Goal: Transaction & Acquisition: Subscribe to service/newsletter

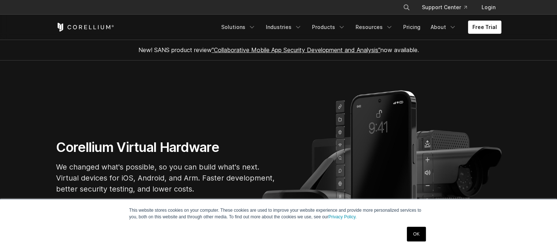
click at [409, 237] on link "OK" at bounding box center [416, 233] width 19 height 15
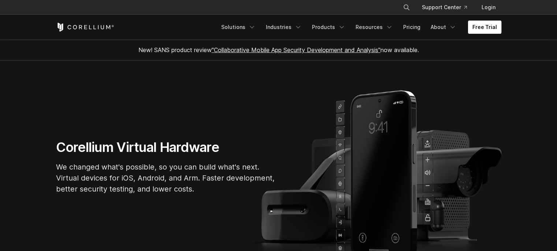
click at [485, 26] on link "Free Trial" at bounding box center [484, 27] width 33 height 13
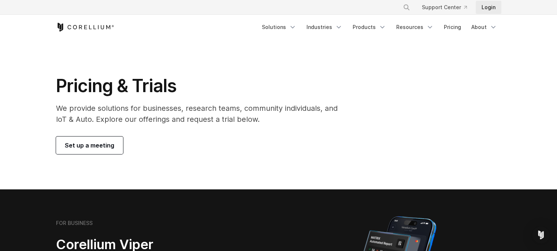
click at [485, 8] on link "Login" at bounding box center [489, 7] width 26 height 13
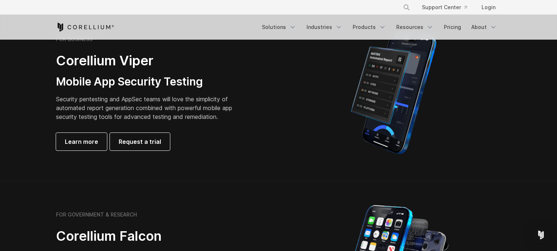
scroll to position [147, 0]
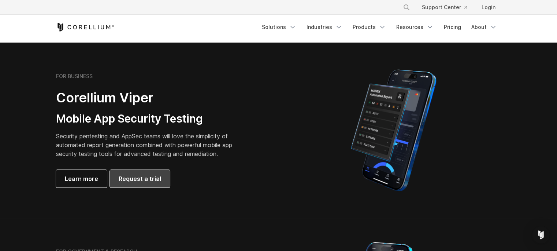
click at [152, 180] on span "Request a trial" at bounding box center [140, 178] width 43 height 9
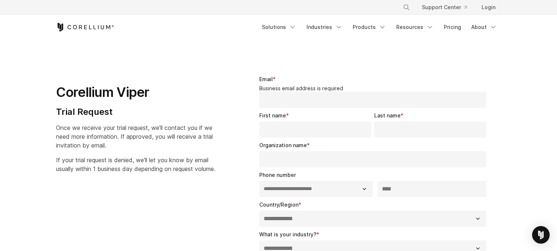
select select "**"
click at [460, 29] on link "Pricing" at bounding box center [453, 27] width 26 height 13
